Goal: Task Accomplishment & Management: Use online tool/utility

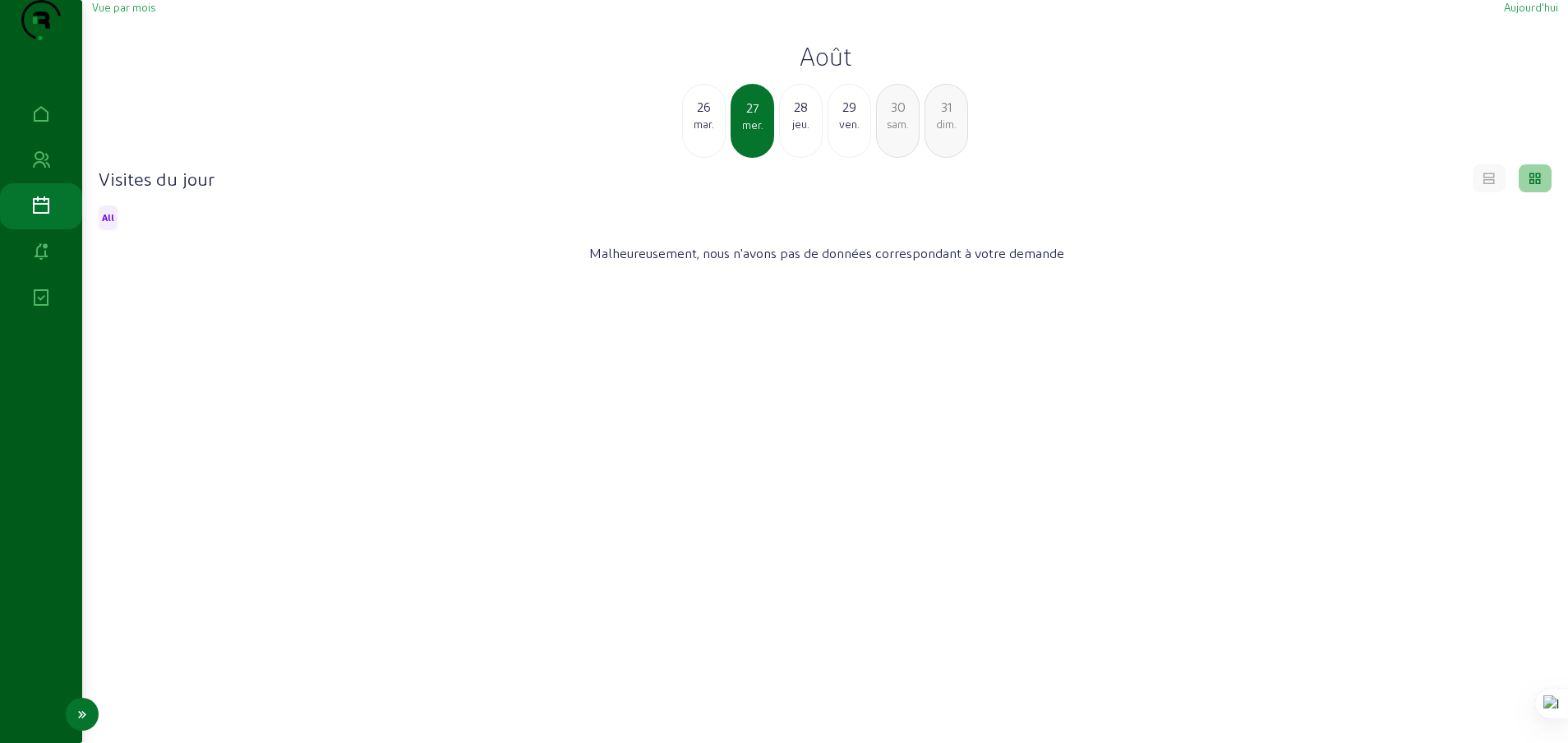
click at [39, 216] on icon at bounding box center [41, 206] width 20 height 20
click at [1484, 184] on icon at bounding box center [1490, 176] width 15 height 15
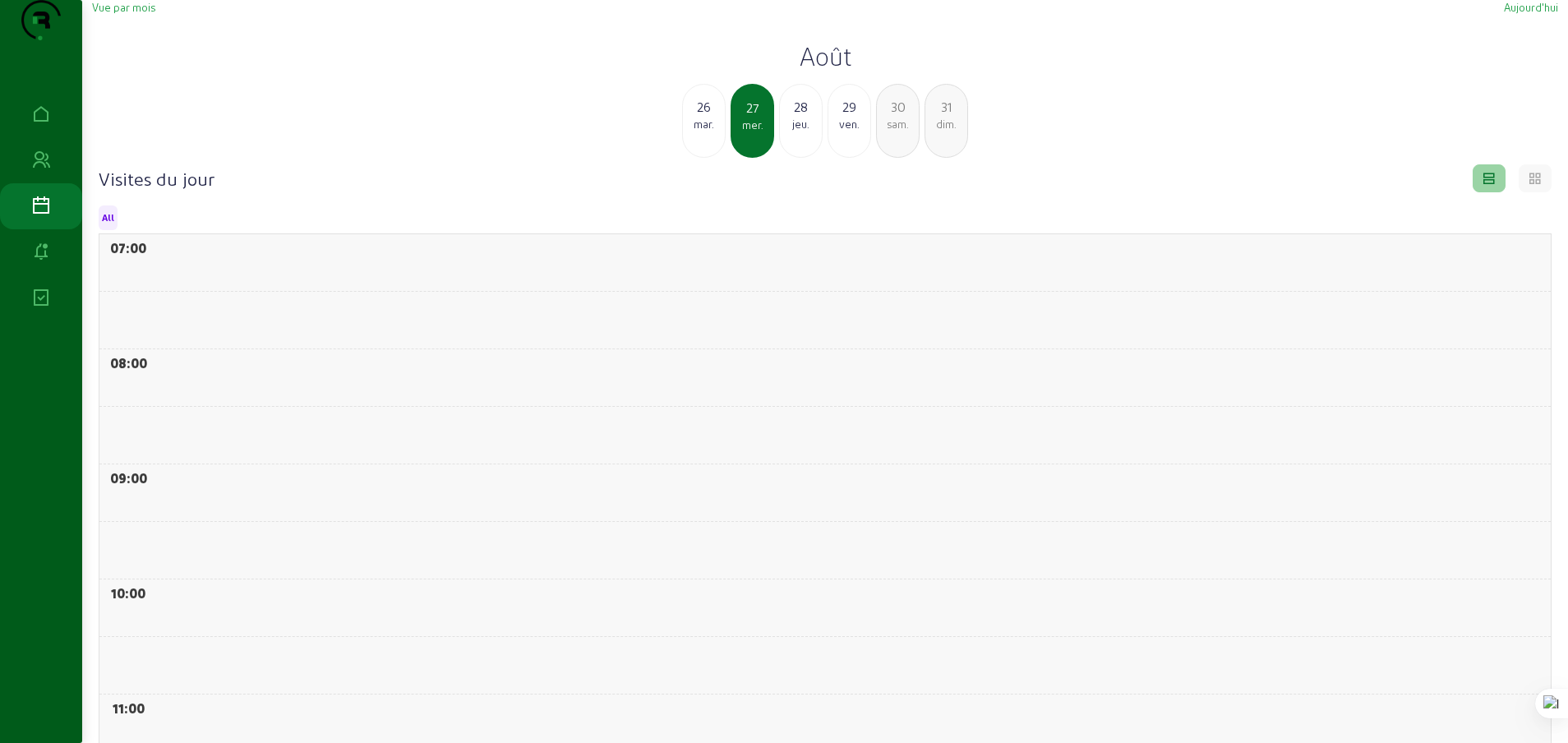
click at [948, 131] on div "dim." at bounding box center [946, 124] width 42 height 15
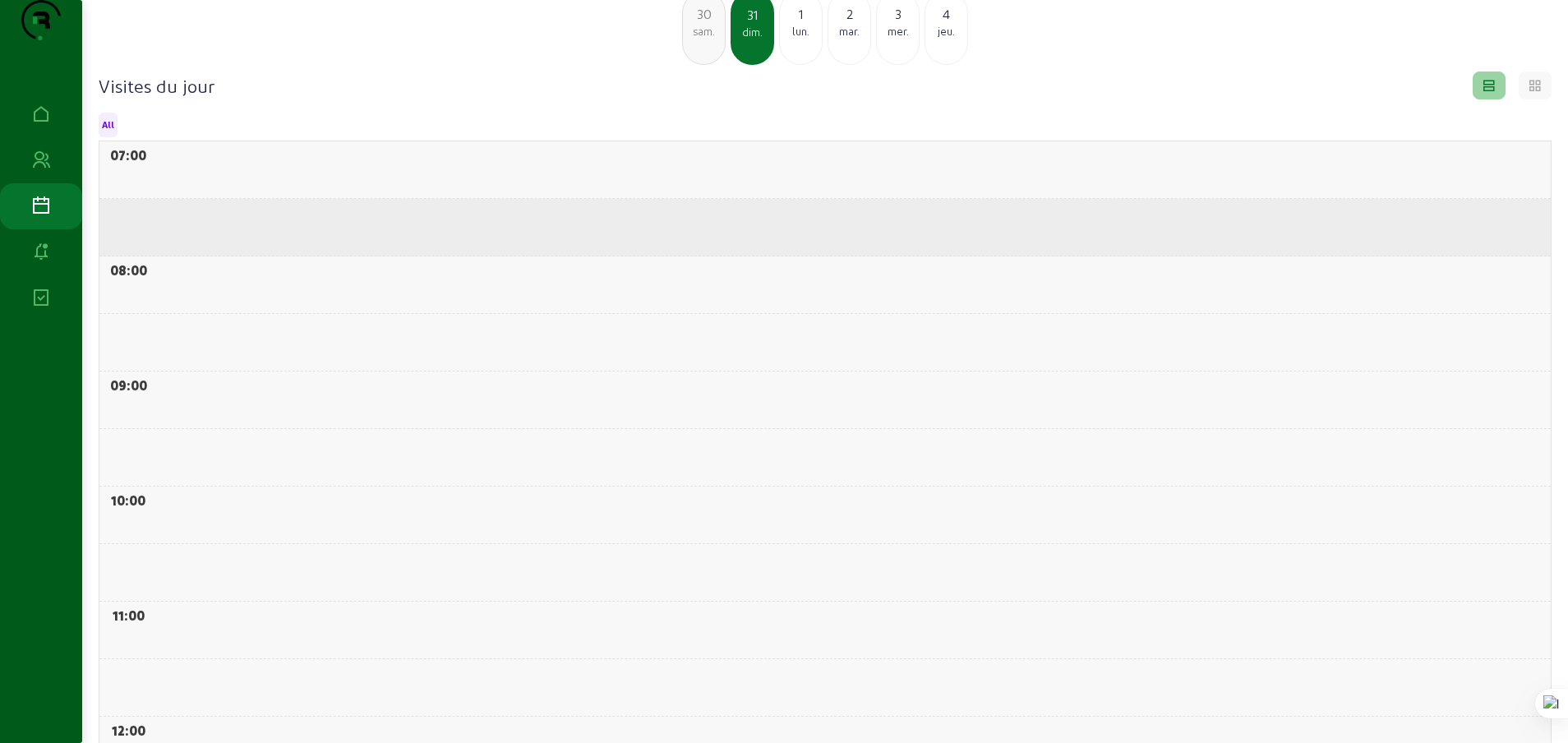
scroll to position [95, 0]
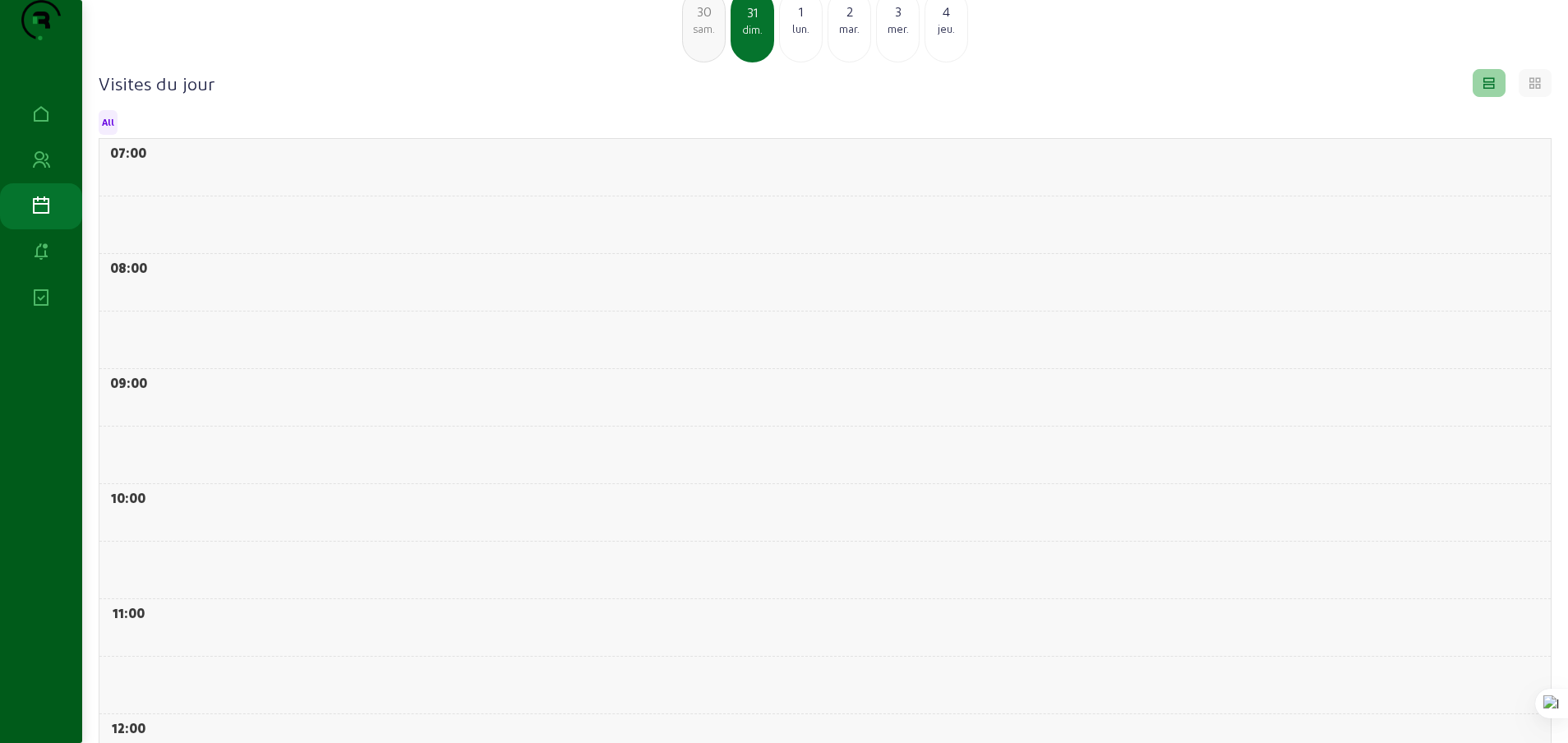
click at [798, 37] on div "lun." at bounding box center [801, 29] width 42 height 15
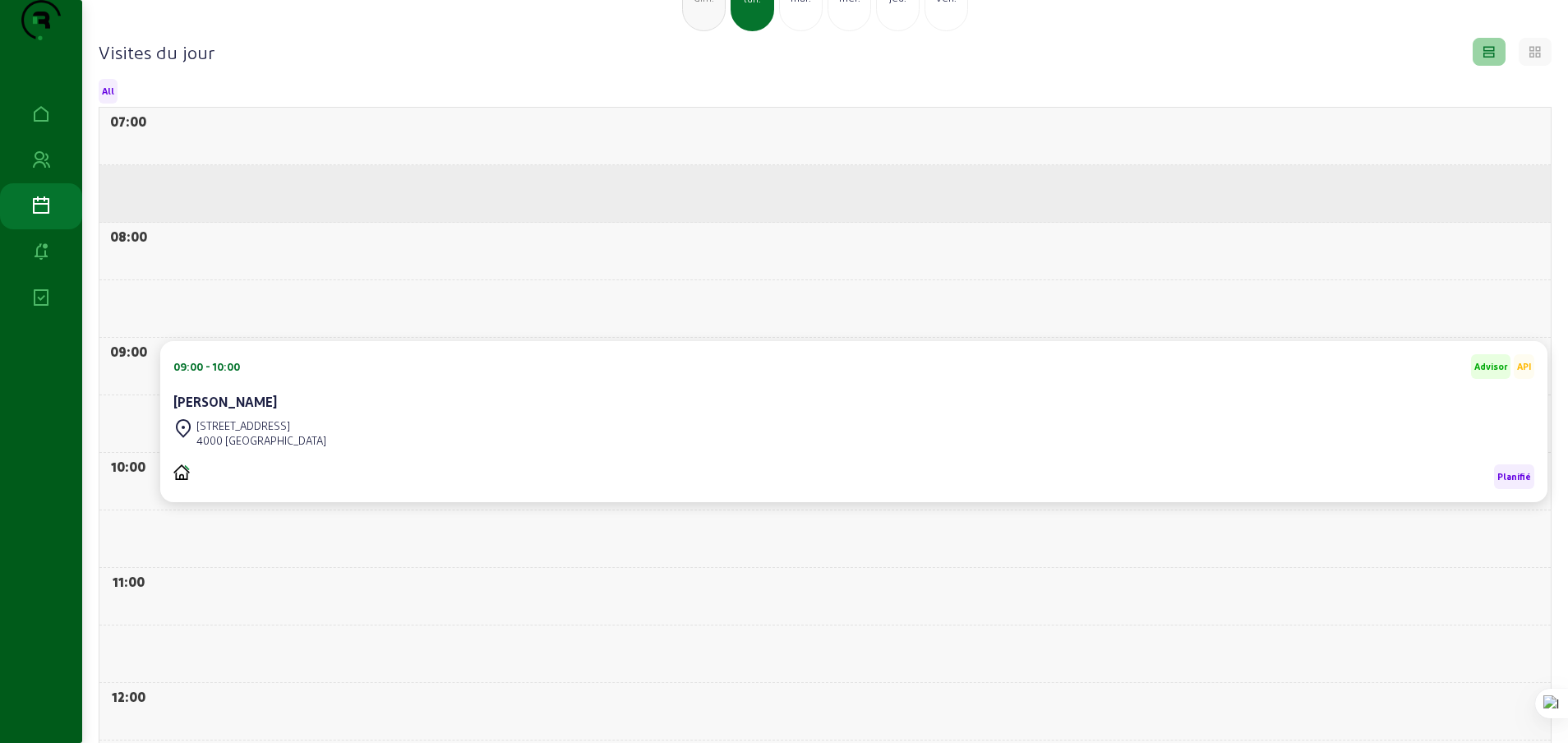
scroll to position [143, 0]
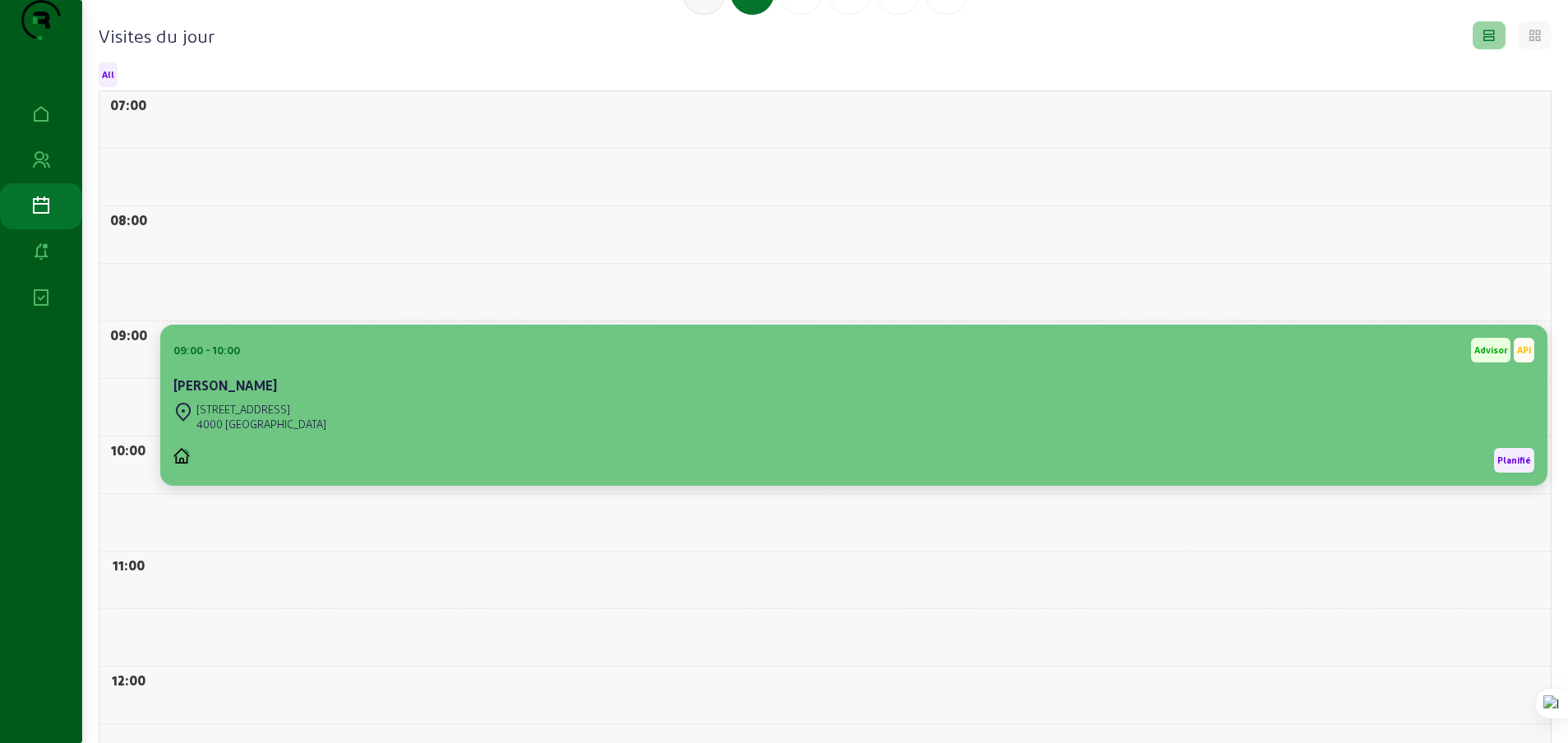
click at [384, 432] on div "[STREET_ADDRESS]" at bounding box center [854, 417] width 1361 height 37
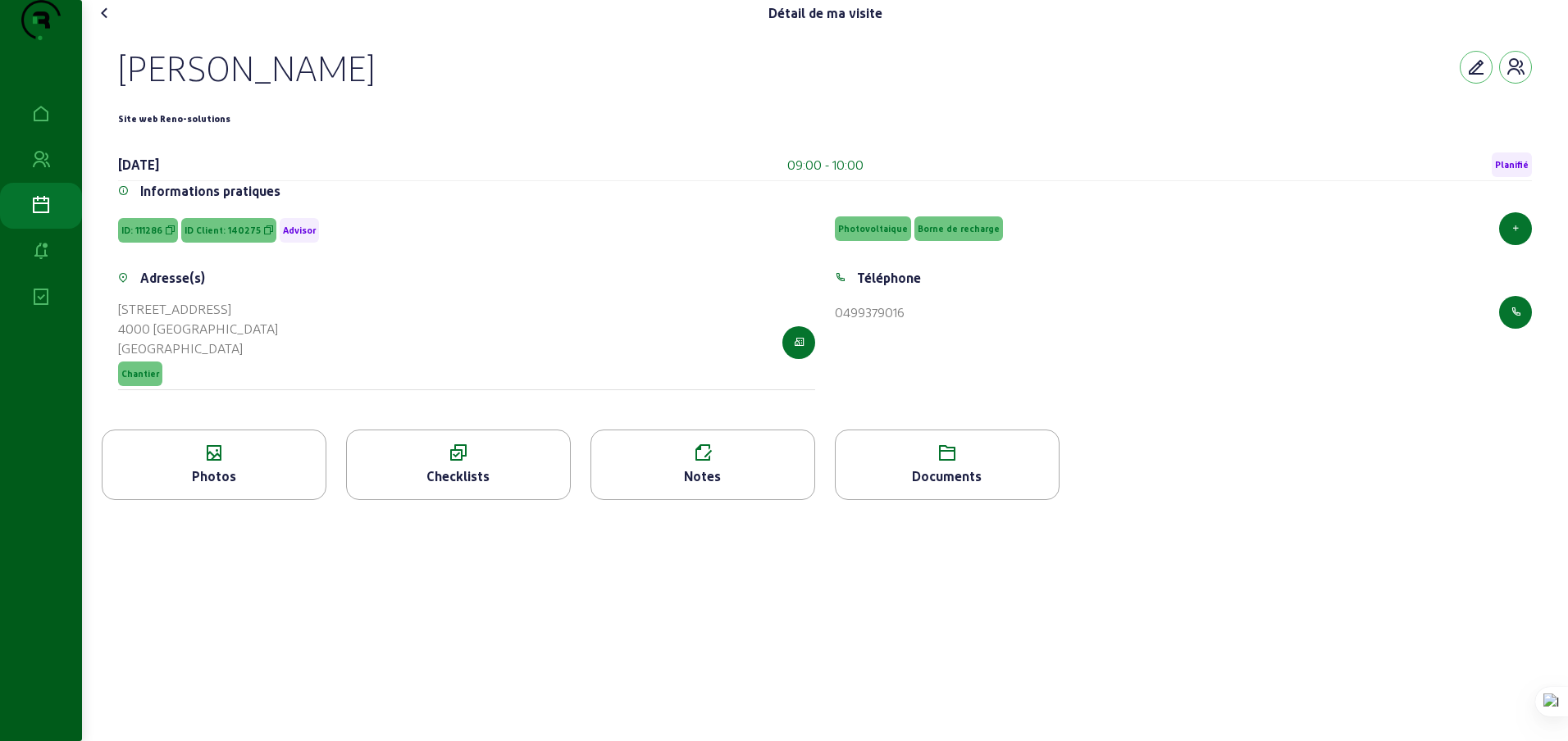
click at [452, 486] on div "Checklists" at bounding box center [458, 476] width 223 height 20
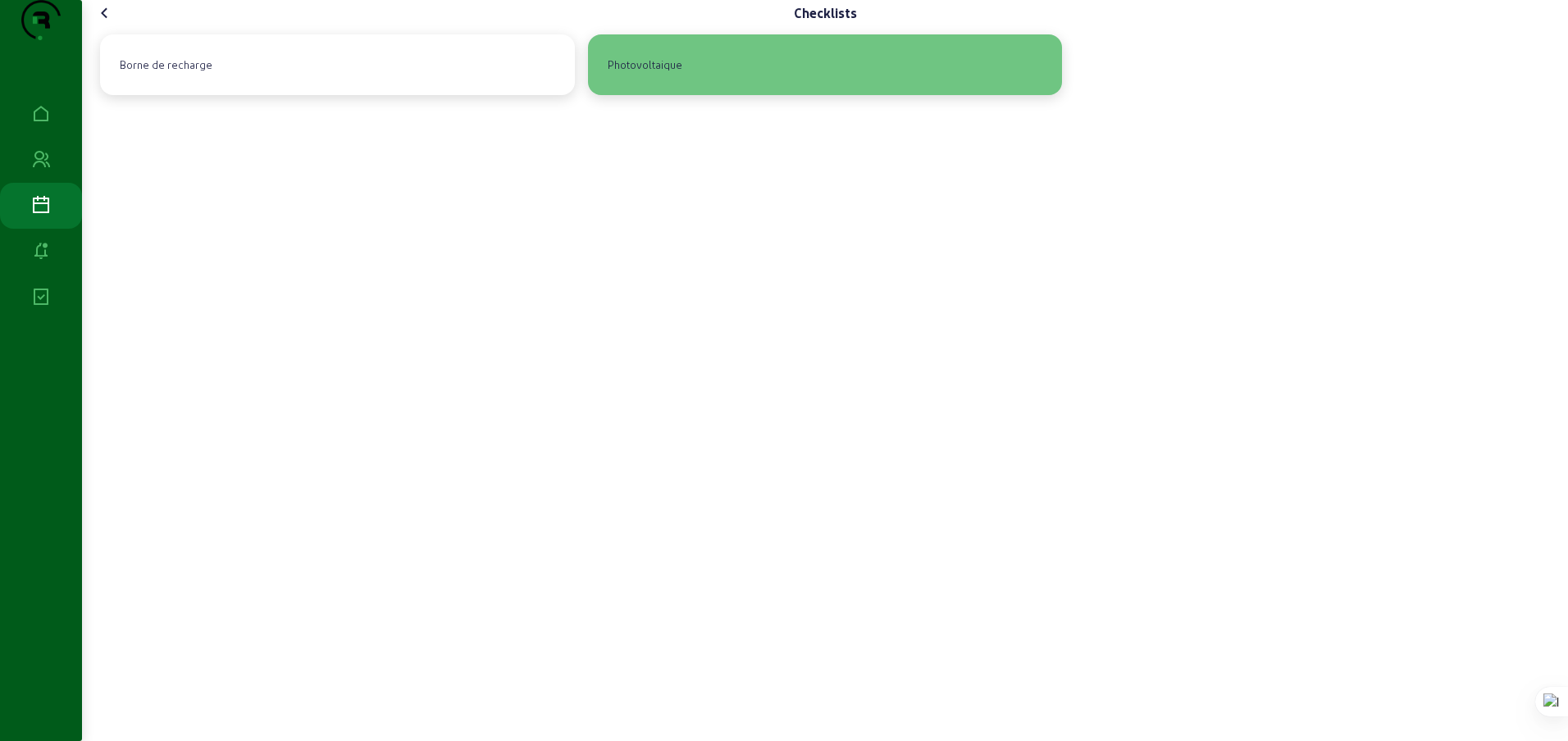
click at [753, 82] on div "Photovoltaique" at bounding box center [825, 64] width 449 height 35
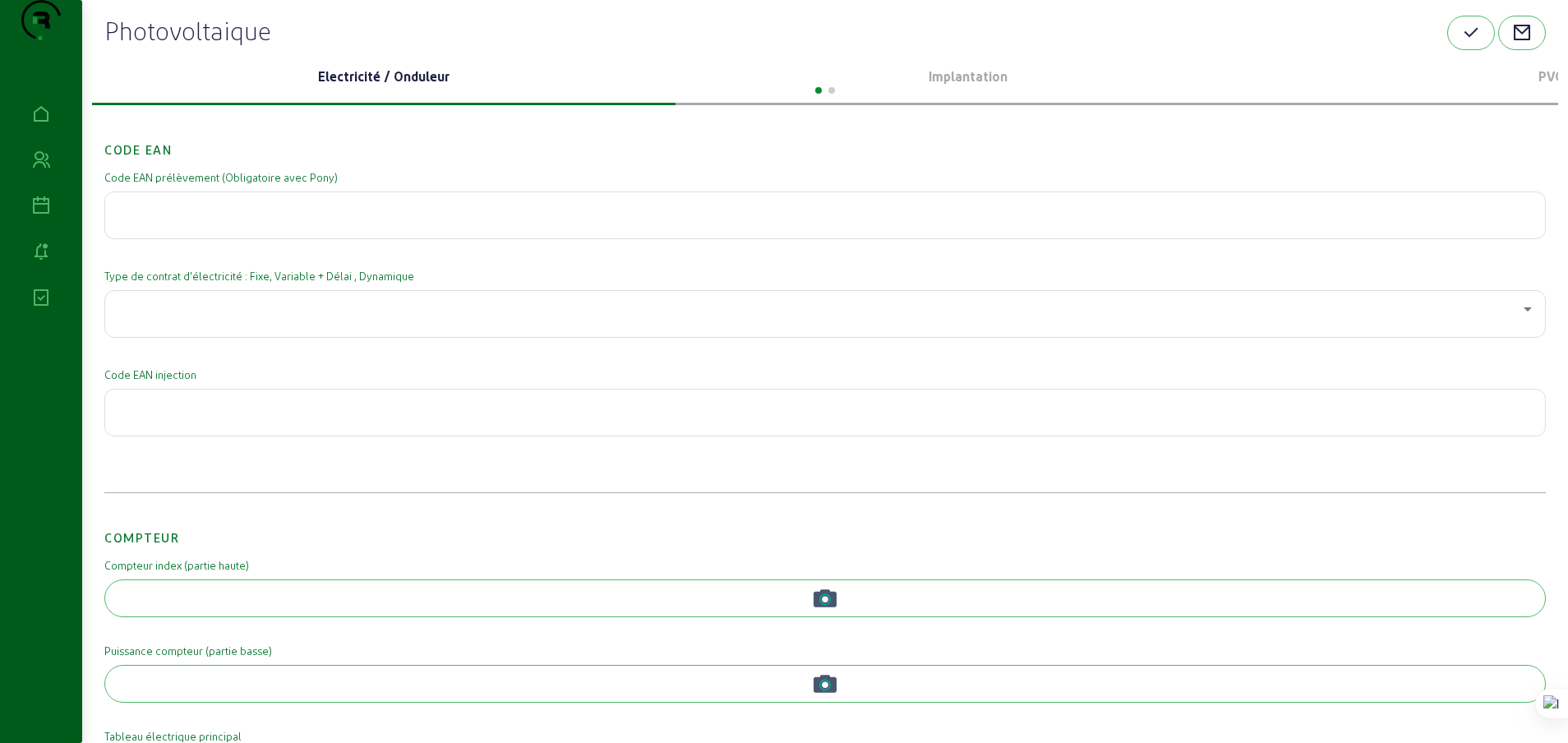
scroll to position [25, 0]
click at [1523, 318] on icon at bounding box center [1528, 308] width 20 height 20
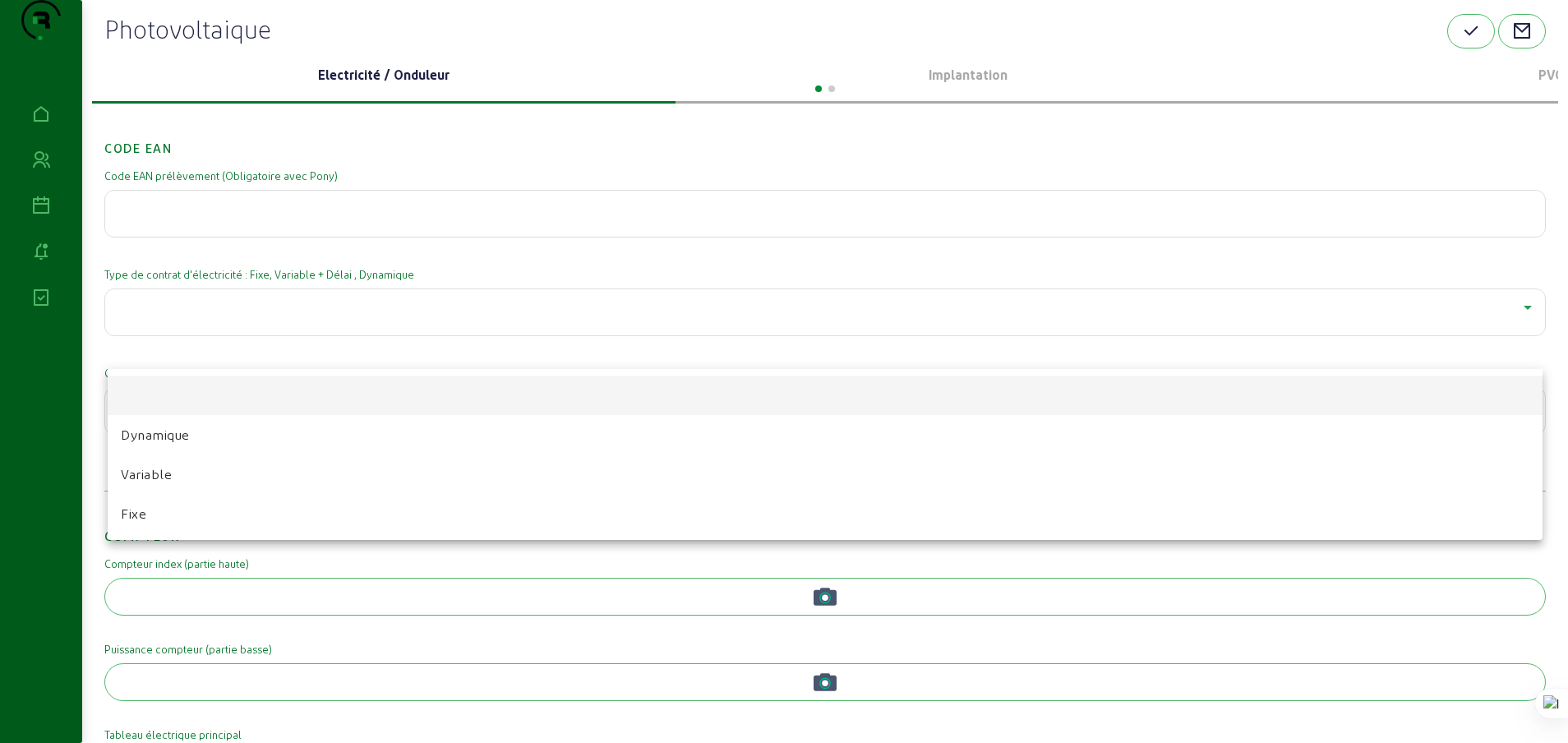
click at [1523, 342] on div at bounding box center [784, 371] width 1568 height 743
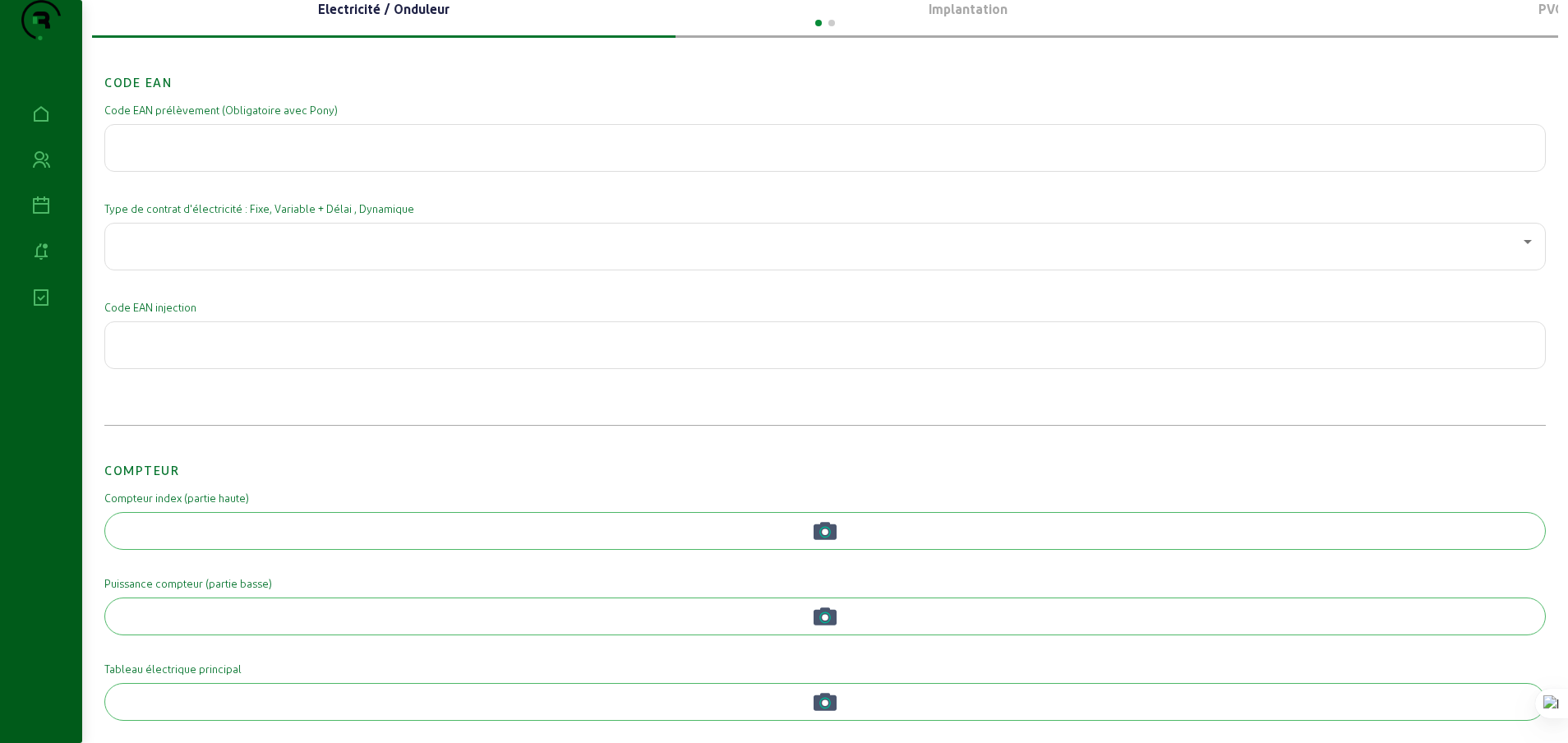
scroll to position [0, 0]
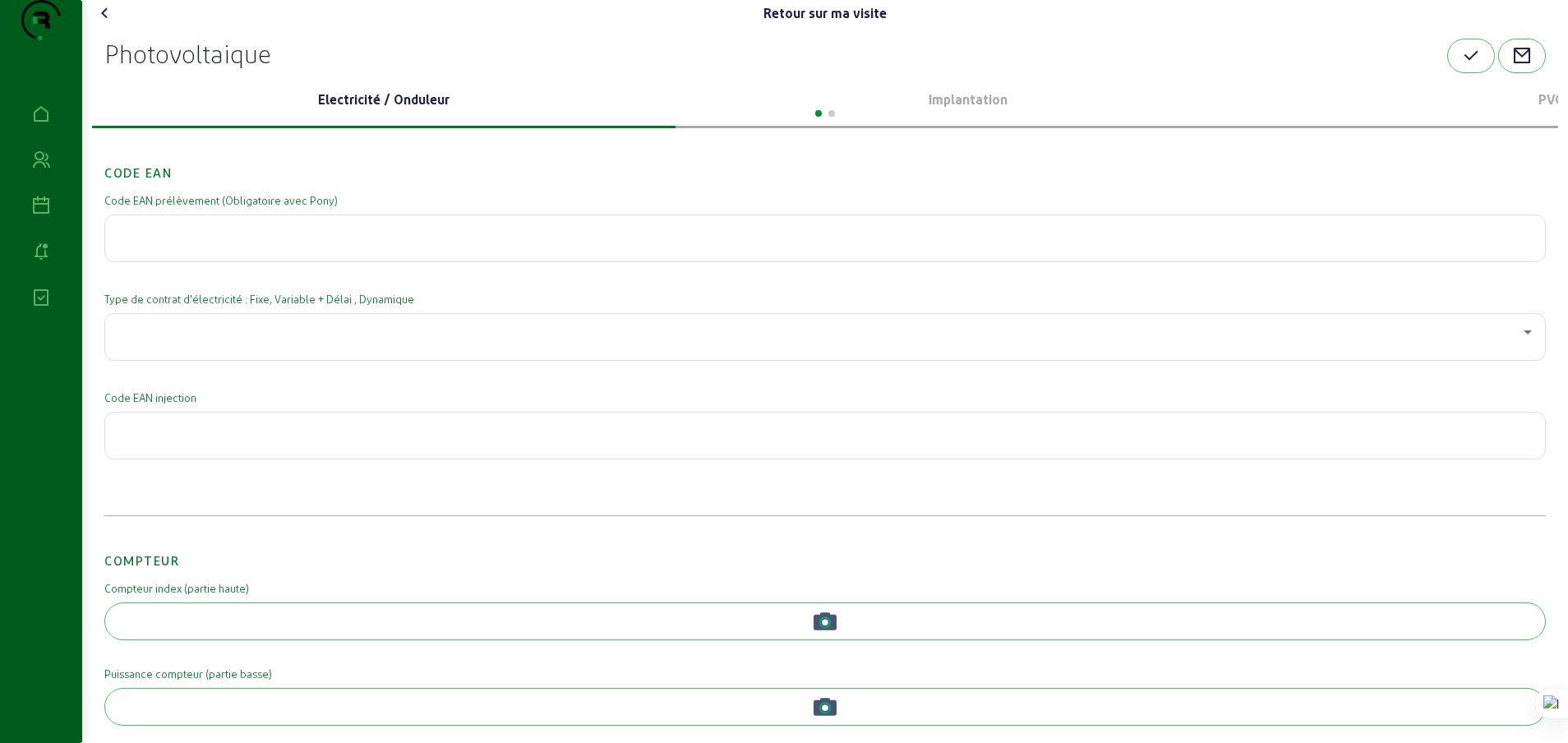
click at [967, 110] on p "Implantation" at bounding box center [968, 99] width 571 height 20
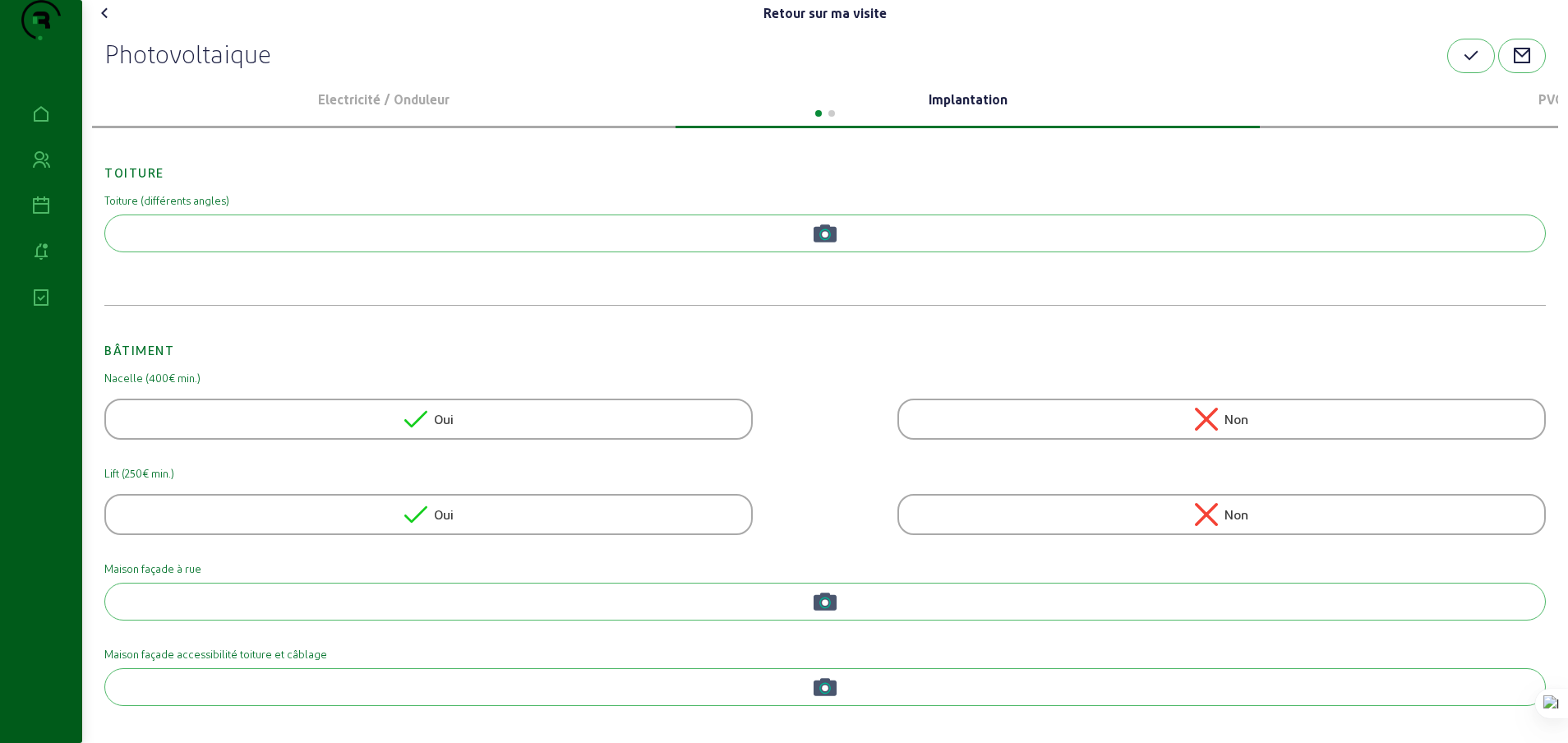
click at [109, 23] on icon at bounding box center [105, 13] width 20 height 20
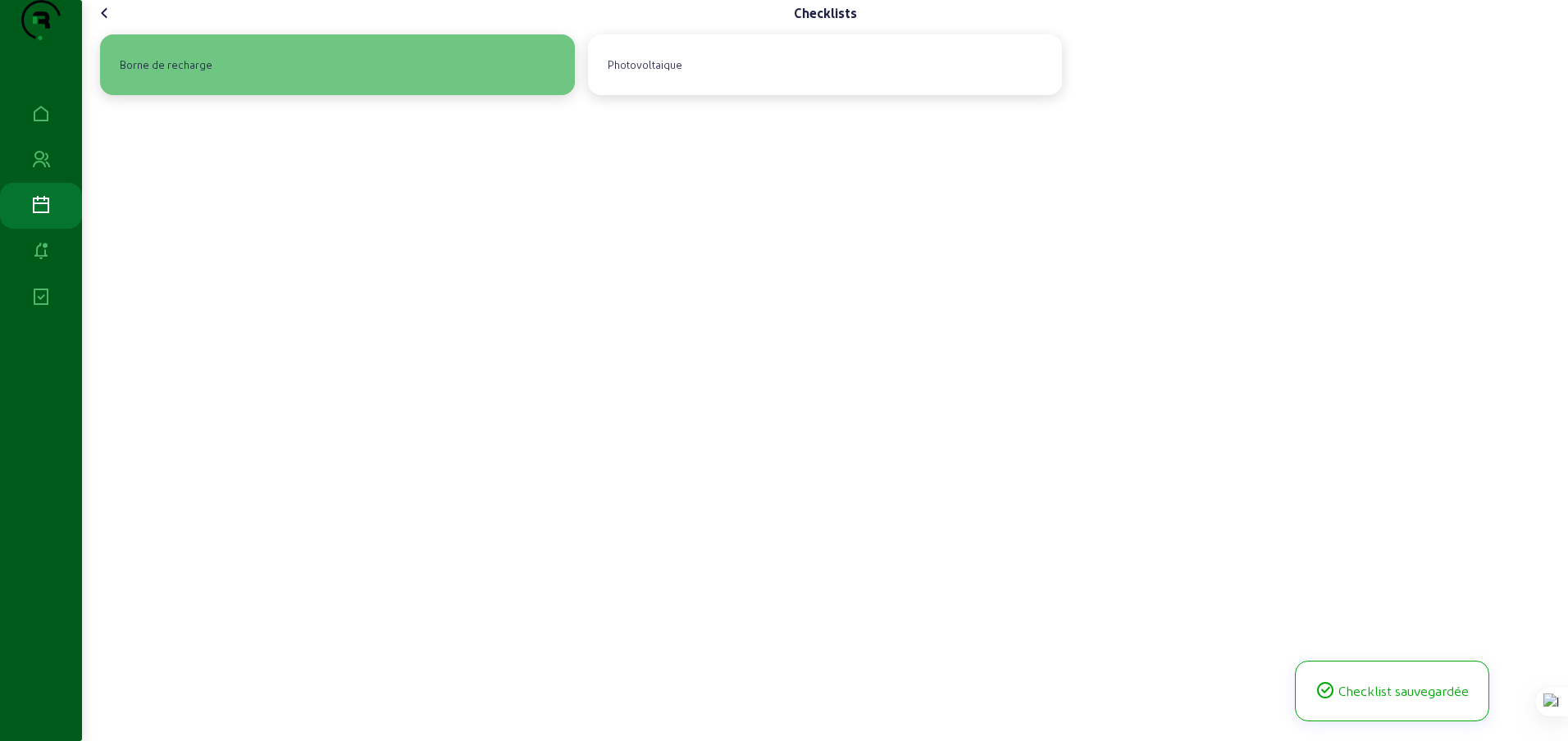
click at [176, 78] on div "Borne de recharge" at bounding box center [166, 64] width 106 height 28
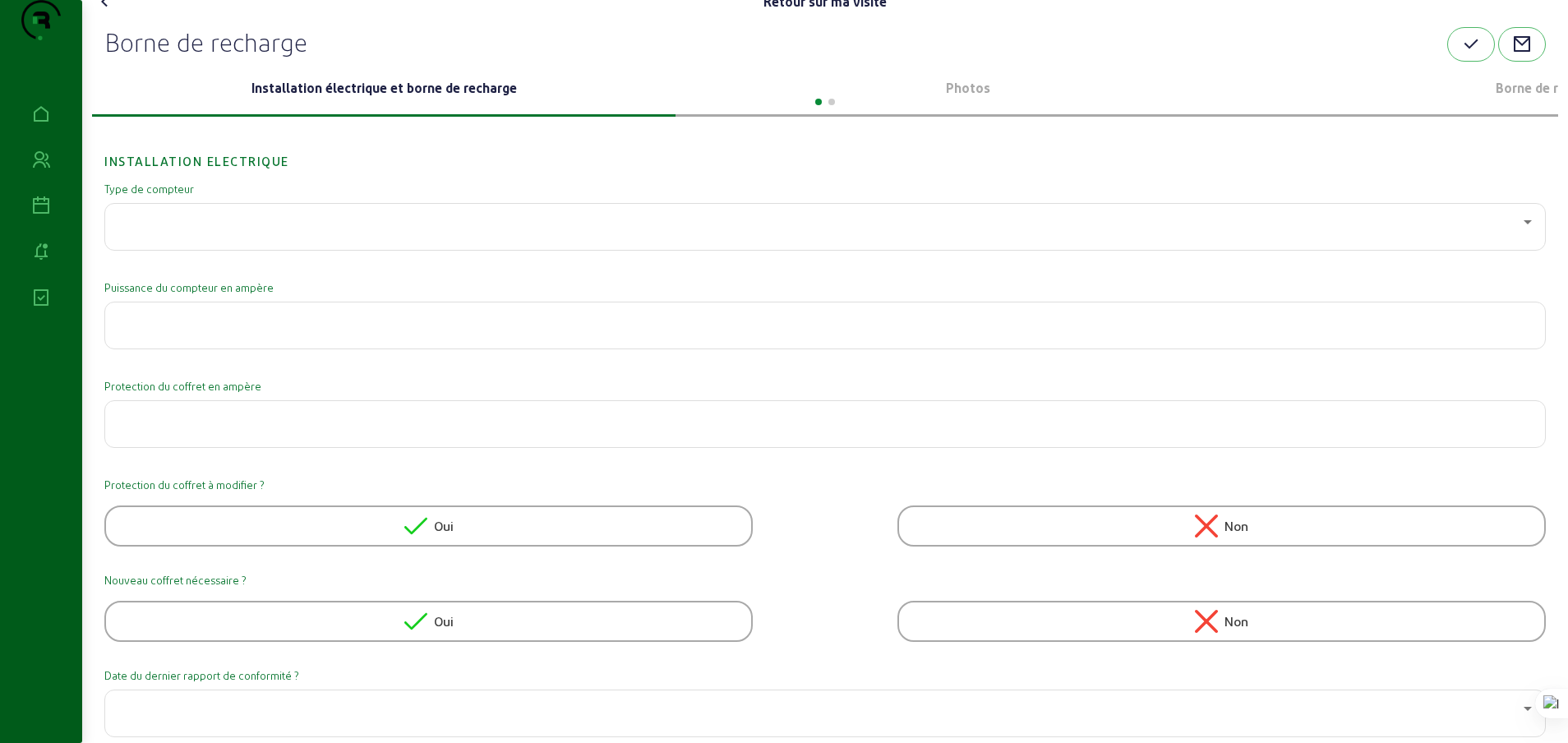
scroll to position [4, 0]
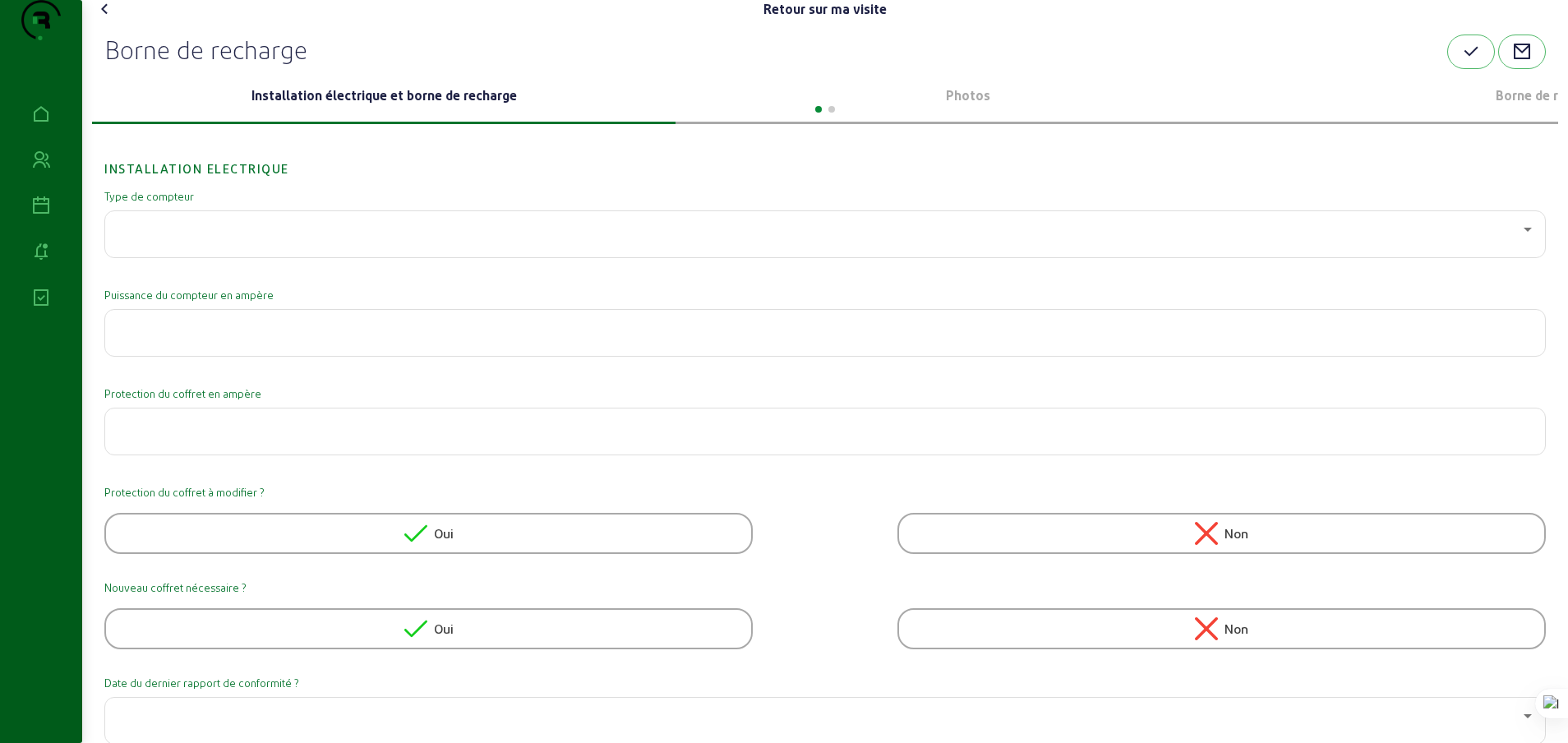
click at [978, 118] on div at bounding box center [825, 108] width 1466 height 20
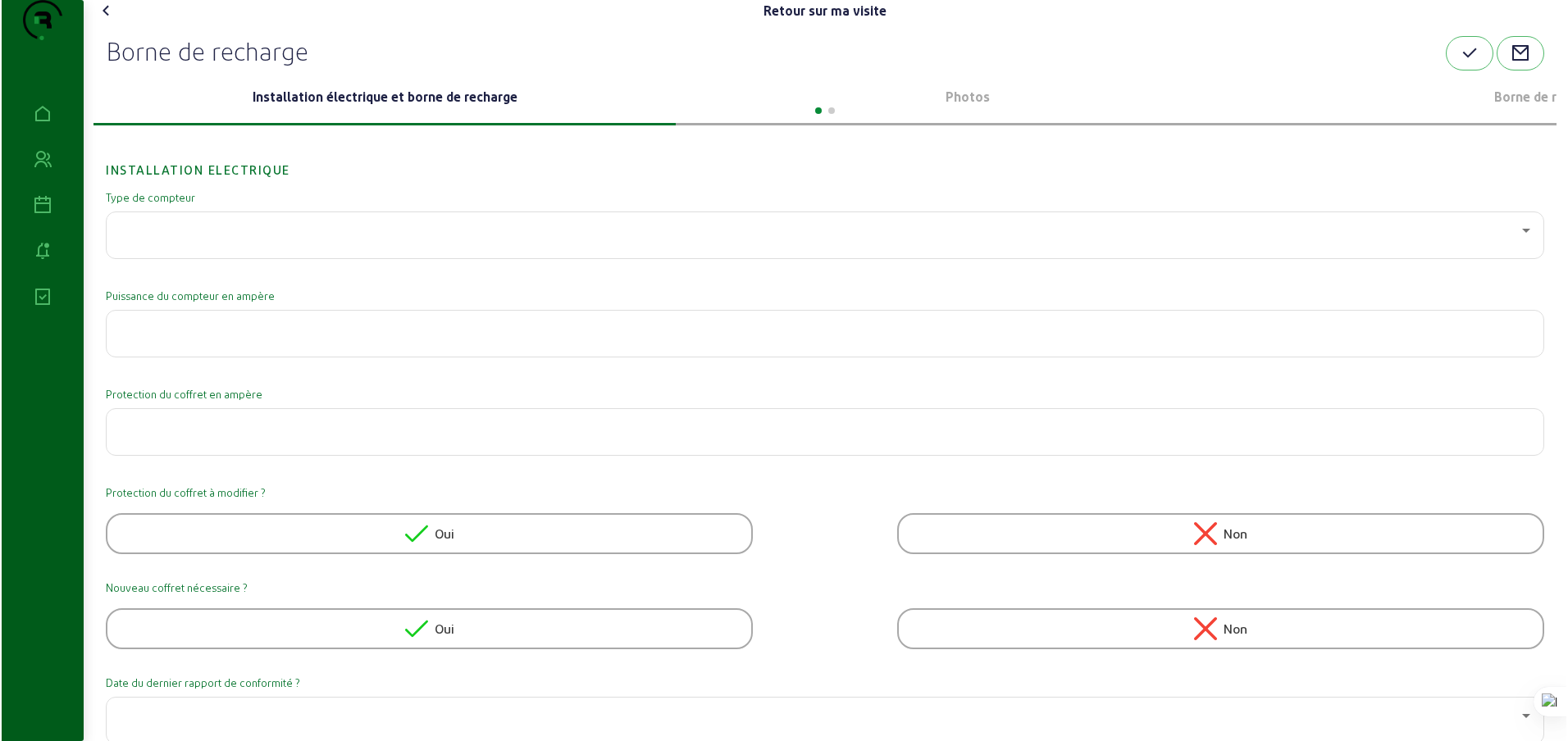
scroll to position [0, 0]
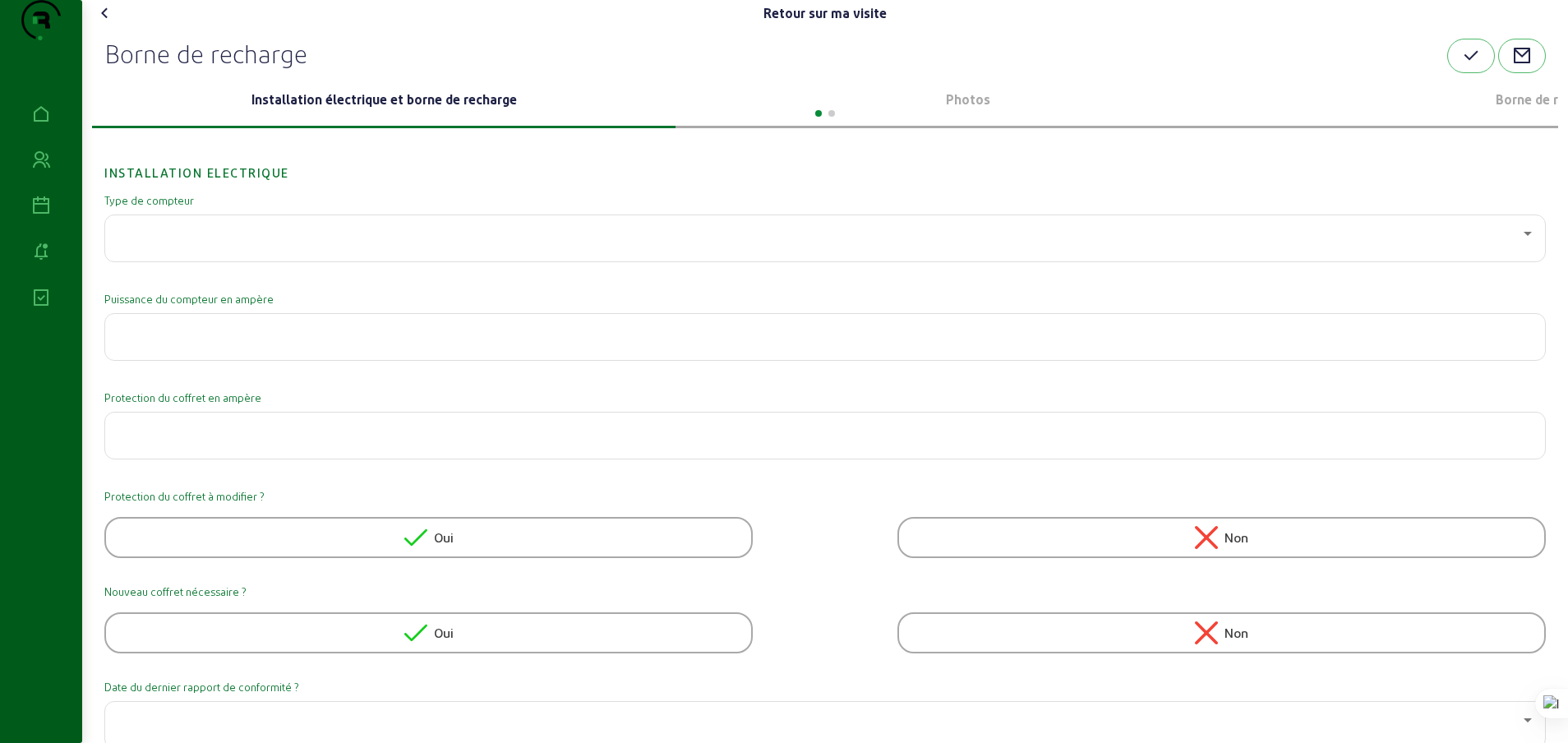
click at [977, 110] on p "Photos" at bounding box center [968, 99] width 571 height 20
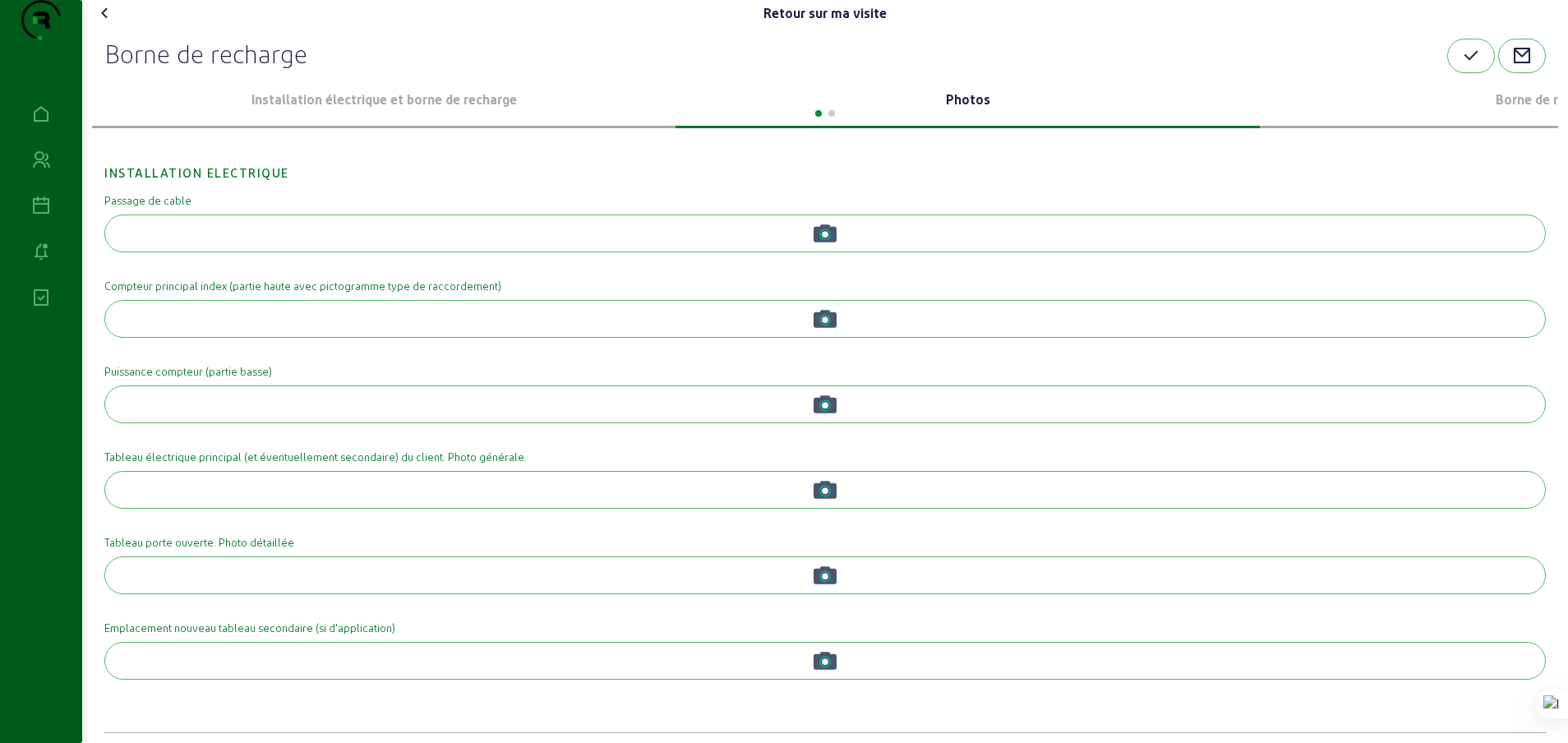
click at [111, 23] on icon at bounding box center [105, 13] width 20 height 20
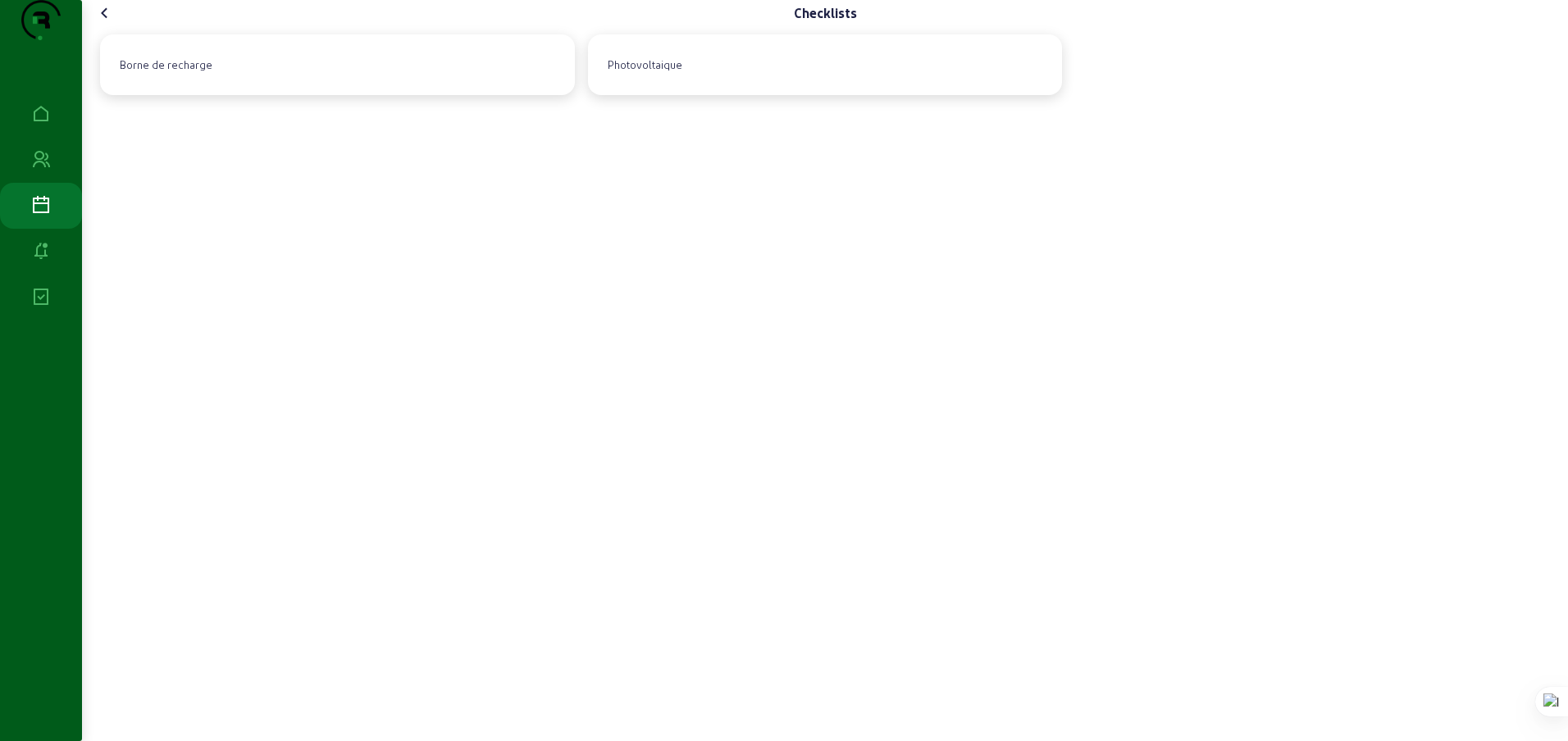
click at [103, 23] on icon at bounding box center [105, 13] width 20 height 20
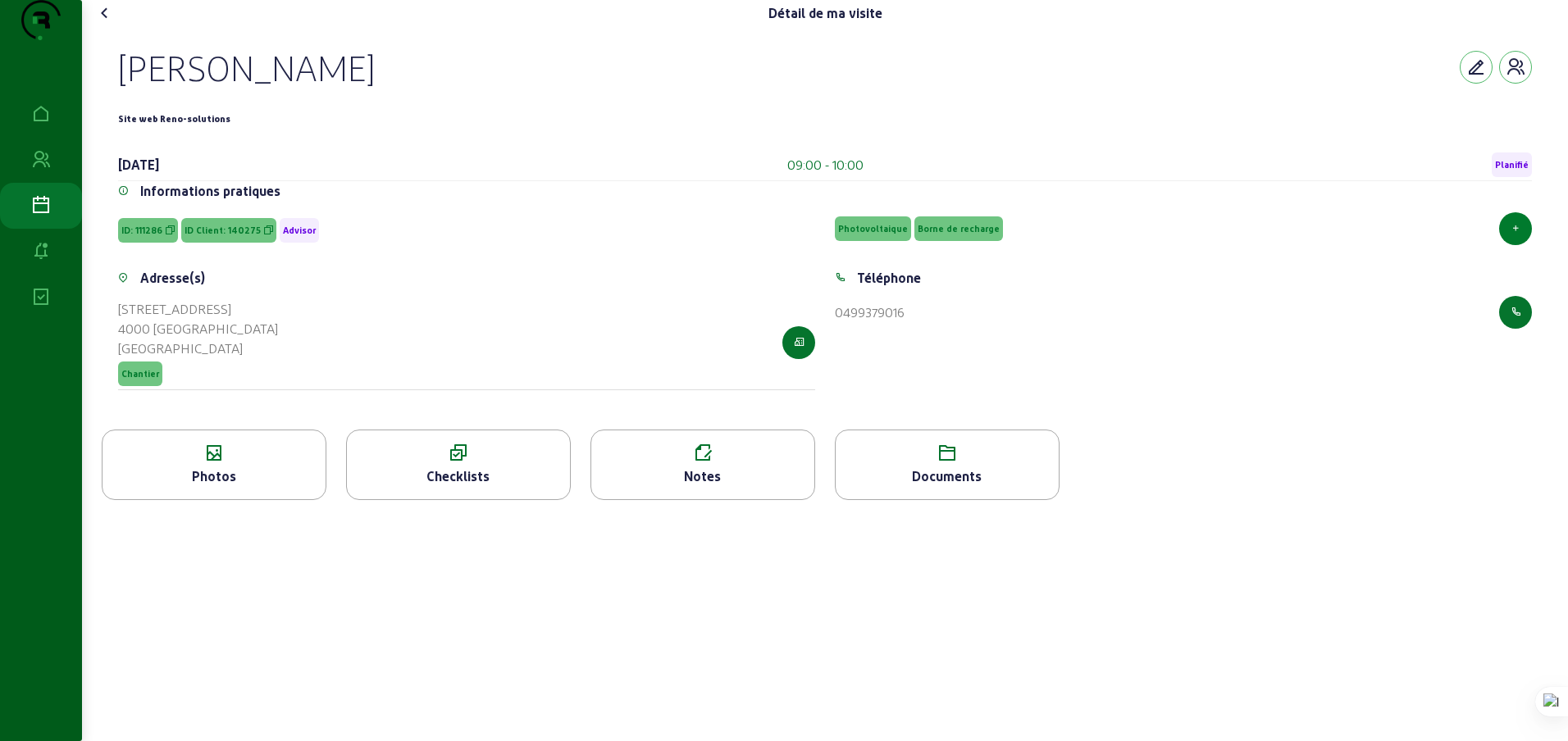
click at [1515, 235] on icon "button" at bounding box center [1515, 229] width 9 height 12
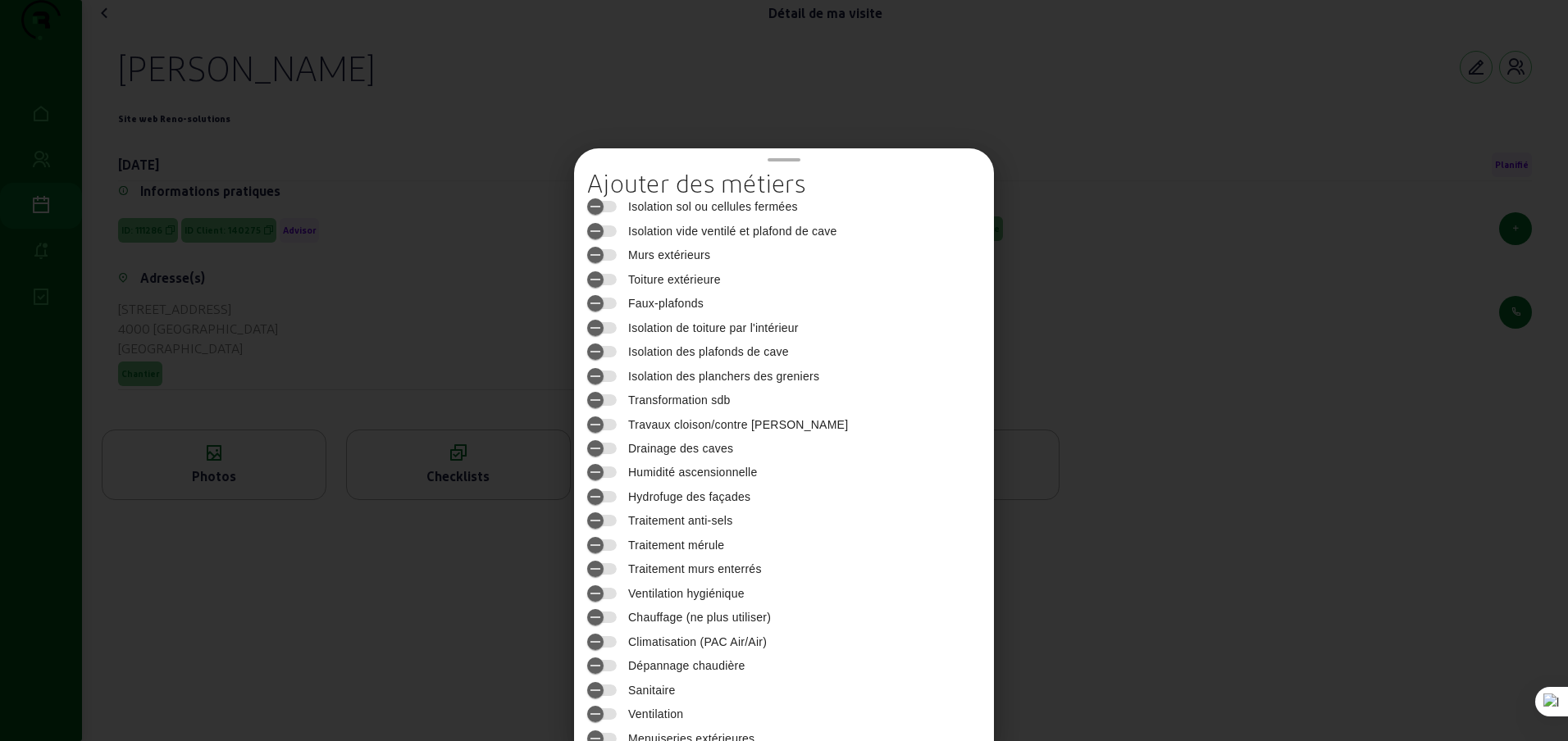
click at [1532, 224] on div at bounding box center [784, 370] width 1568 height 741
